Goal: Task Accomplishment & Management: Complete application form

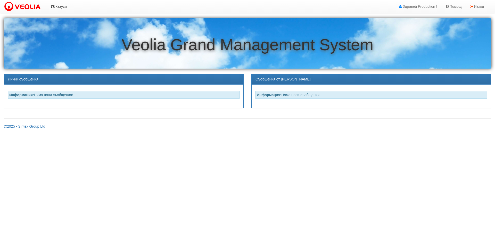
drag, startPoint x: 61, startPoint y: 6, endPoint x: 56, endPoint y: 8, distance: 5.8
click at [61, 6] on link "Казуси" at bounding box center [59, 6] width 24 height 13
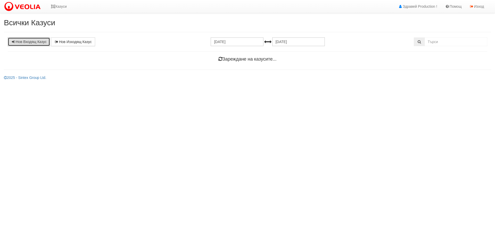
click at [28, 42] on link "Нов Входящ Казус" at bounding box center [29, 41] width 42 height 9
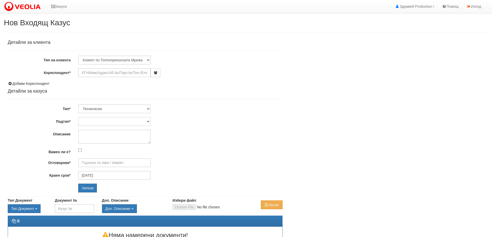
type input "[DATE]"
type input "[PERSON_NAME] - Технически"
click at [86, 72] on input "Кореспондент*" at bounding box center [114, 72] width 72 height 9
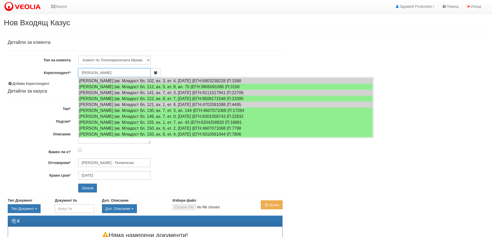
type input "Георги Иванов Георгиев"
click at [227, 62] on div "Клиент по Топлопреносната Мрежа Институция Партньори Други" at bounding box center [180, 60] width 212 height 9
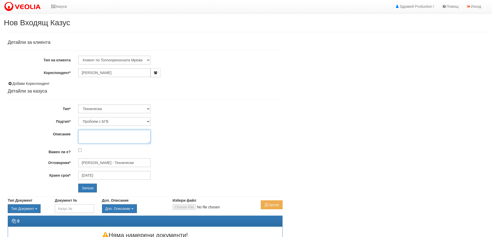
click at [85, 134] on textarea "Описание" at bounding box center [114, 137] width 72 height 14
type textarea "Няма БГВ.А"
click at [148, 60] on select "Клиент по Топлопреносната Мрежа Институция Партньори Други" at bounding box center [114, 60] width 72 height 9
select select "Other"
click at [78, 56] on select "Клиент по Топлопреносната Мрежа Институция Партньори Други" at bounding box center [114, 60] width 72 height 9
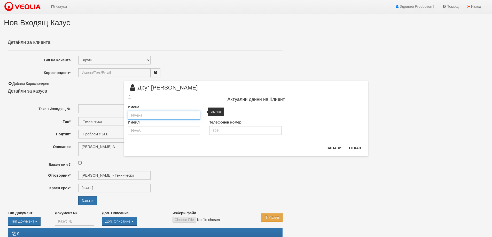
click at [141, 116] on input "text" at bounding box center [164, 115] width 72 height 9
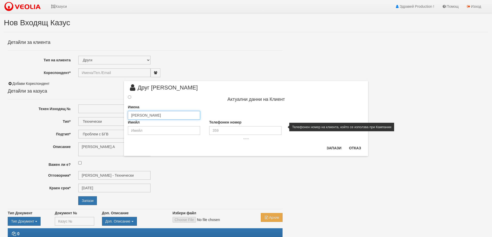
type input "[PERSON_NAME]"
click at [227, 128] on input "tel" at bounding box center [245, 130] width 72 height 9
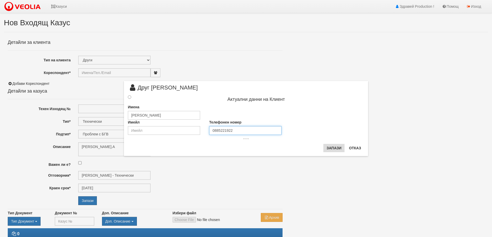
type input "0885221922"
click at [335, 148] on button "Запази" at bounding box center [333, 148] width 21 height 8
type input "[PERSON_NAME]"
radio input "true"
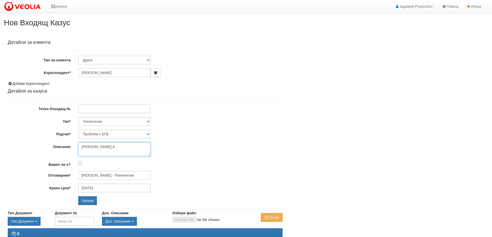
click at [106, 147] on textarea "Няма БГВ.А" at bounding box center [114, 149] width 72 height 14
click at [275, 118] on div "Технически ФТС Търговски Административен Производствен Експлоатационен Финансов…" at bounding box center [180, 121] width 212 height 9
click at [83, 152] on textarea "Няма БГВ.Армада вх.Б ап9" at bounding box center [114, 149] width 72 height 14
click at [87, 153] on textarea "Няма БГВ.Армада вх.Б ап9" at bounding box center [114, 149] width 72 height 14
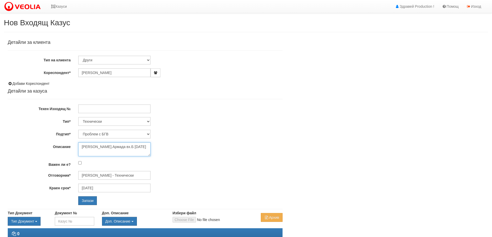
click at [84, 153] on textarea "Няма БГВ.Армада вх.Б ап9" at bounding box center [114, 149] width 72 height 14
click at [137, 147] on textarea "Няма БГВ.Армада вх.Б ап9" at bounding box center [114, 149] width 72 height 14
type textarea "[PERSON_NAME].Армада вх.Б [DATE] тел:[PHONE_NUMBER]"
drag, startPoint x: 295, startPoint y: 135, endPoint x: 290, endPoint y: 135, distance: 5.7
click at [294, 135] on div "Детайли за клиента Тип на клиента Клиент по Топлопреносната Мрежа Институция Па…" at bounding box center [246, 145] width 484 height 217
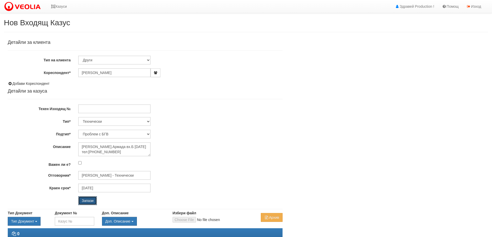
click at [90, 200] on input "Запази" at bounding box center [87, 200] width 19 height 9
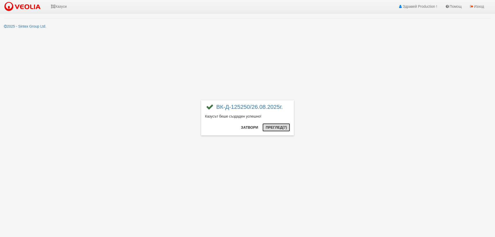
click at [276, 127] on button "Преглед (7)" at bounding box center [277, 127] width 28 height 8
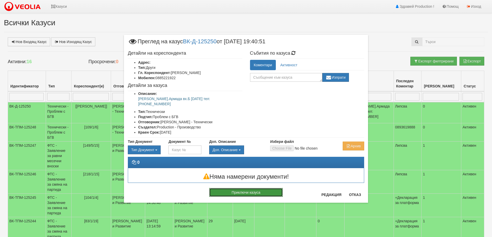
click at [262, 188] on button "Приключи казуса" at bounding box center [246, 192] width 74 height 9
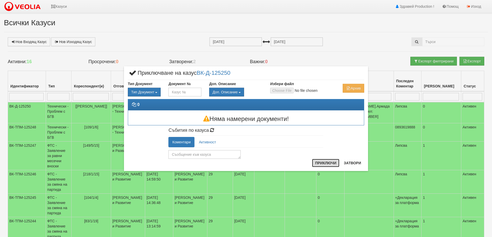
click at [330, 163] on button "Приключи" at bounding box center [325, 163] width 27 height 8
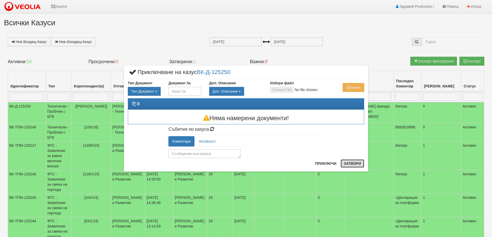
click at [347, 164] on button "Затвори" at bounding box center [351, 163] width 23 height 8
